Goal: Book appointment/travel/reservation

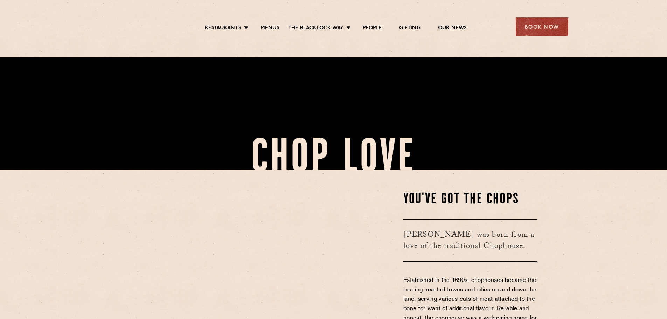
scroll to position [280, 0]
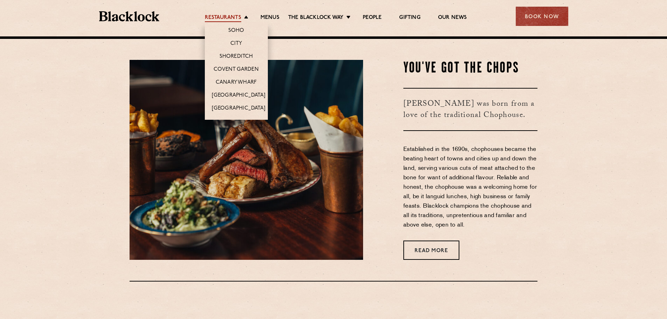
click at [222, 15] on link "Restaurants" at bounding box center [223, 18] width 36 height 8
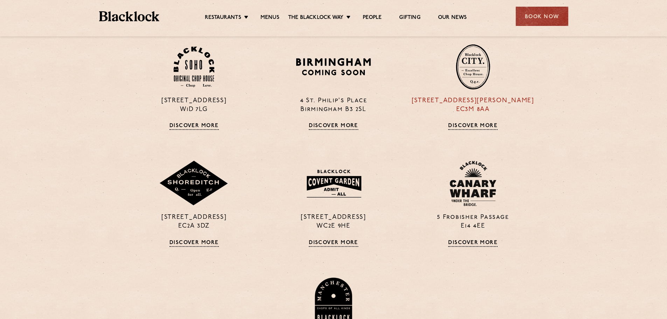
scroll to position [245, 0]
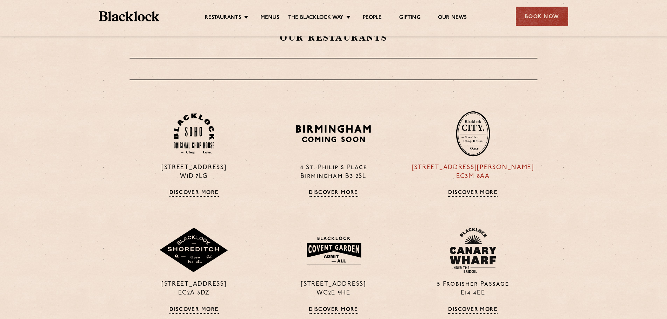
click at [492, 176] on p "13 Philpot Lane EC3M 8AA" at bounding box center [472, 172] width 129 height 18
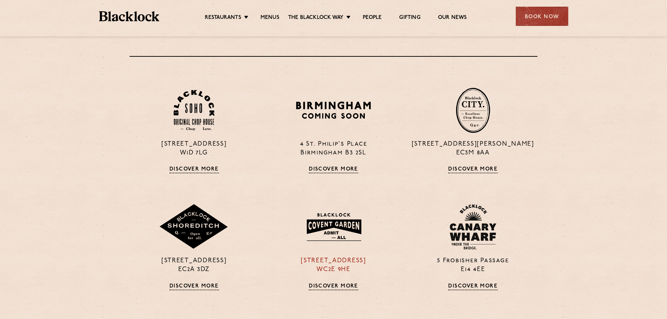
scroll to position [315, 0]
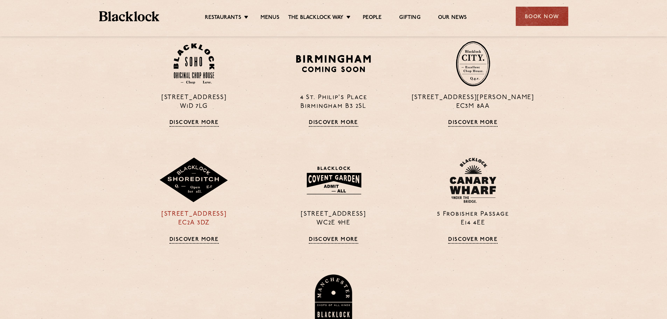
click at [203, 239] on link "Discover More" at bounding box center [193, 240] width 49 height 7
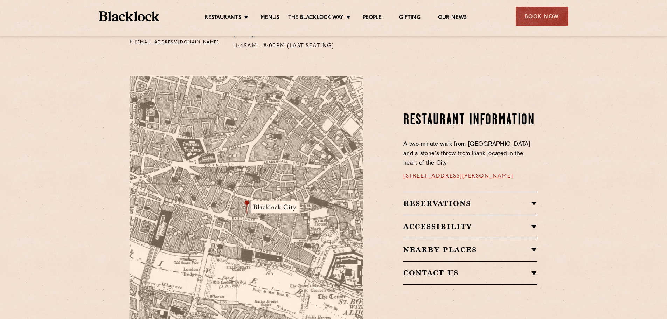
scroll to position [350, 0]
click at [490, 173] on link "13 Philpot Ln, London EC3M 8AA" at bounding box center [458, 176] width 110 height 6
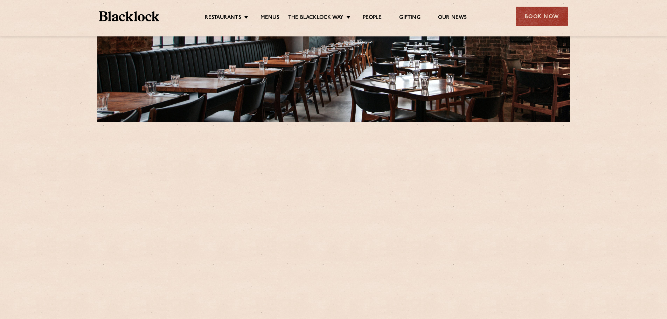
scroll to position [280, 0]
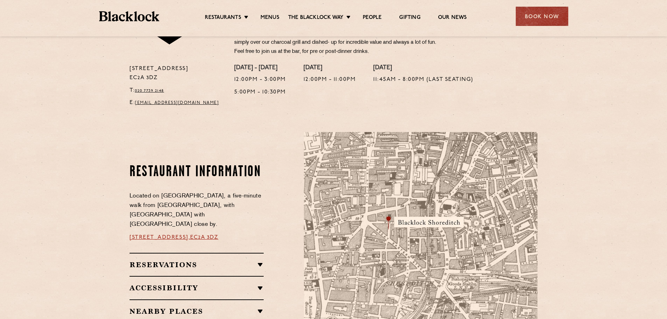
click at [190, 235] on link "28-30 Rivington Street," at bounding box center [160, 238] width 61 height 6
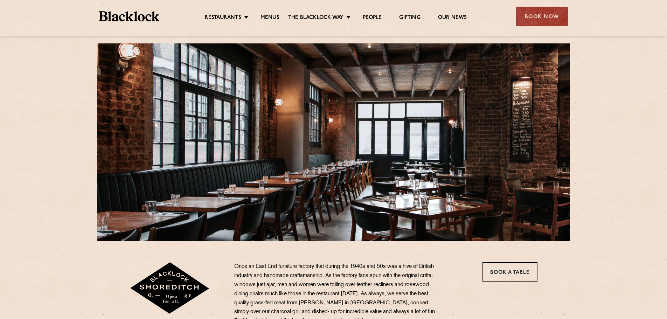
scroll to position [0, 0]
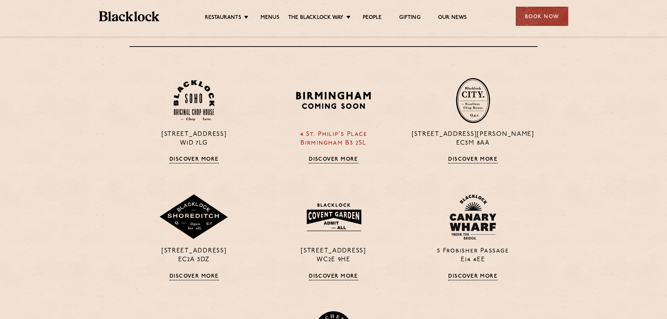
scroll to position [281, 0]
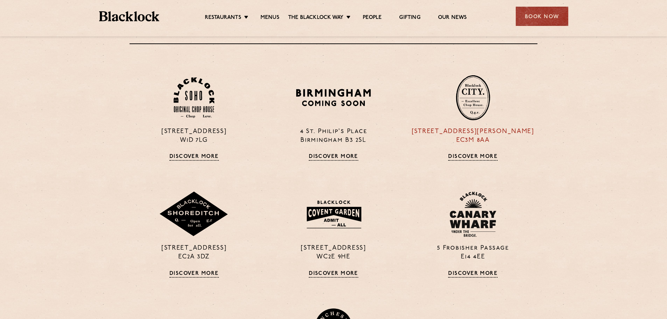
click at [473, 98] on img at bounding box center [473, 98] width 34 height 46
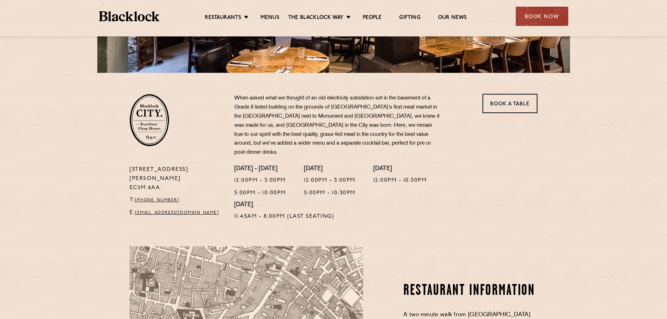
scroll to position [175, 0]
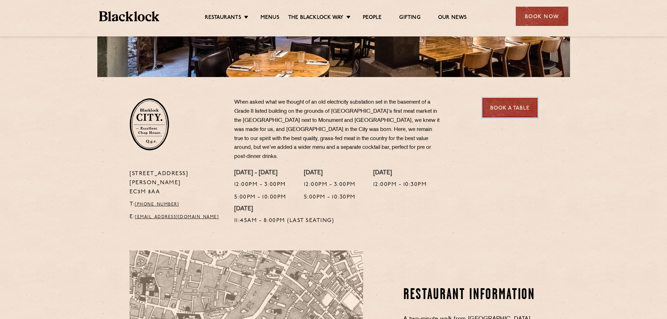
click at [505, 104] on link "Book a Table" at bounding box center [509, 107] width 55 height 19
drag, startPoint x: 163, startPoint y: 173, endPoint x: 119, endPoint y: 173, distance: 43.8
click at [119, 173] on section "13 Philpot Lane EC3M 8AA T: +44 20 7998 7676 E: city@theblacklock.com When aske…" at bounding box center [333, 153] width 667 height 152
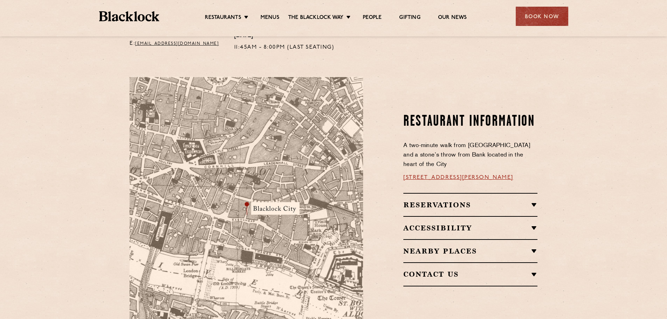
scroll to position [350, 0]
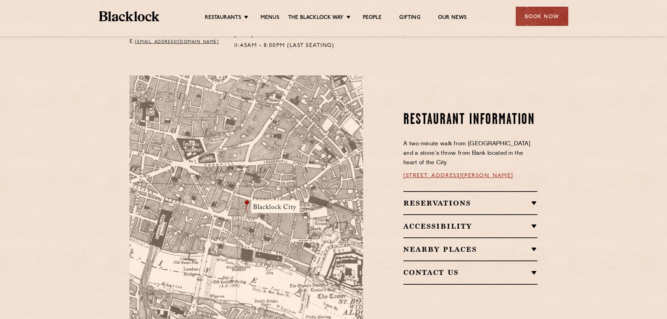
click at [448, 173] on link "13 Philpot Ln, London EC3M 8AA" at bounding box center [458, 176] width 110 height 6
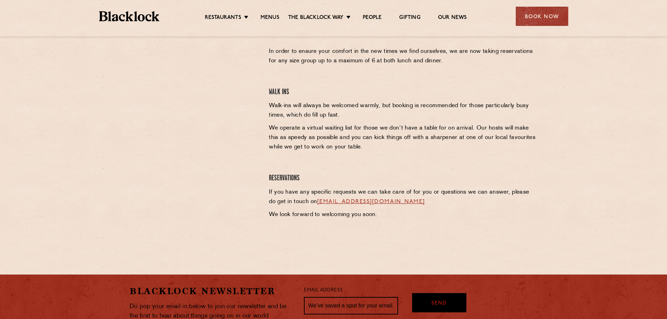
scroll to position [146, 0]
